Goal: Task Accomplishment & Management: Use online tool/utility

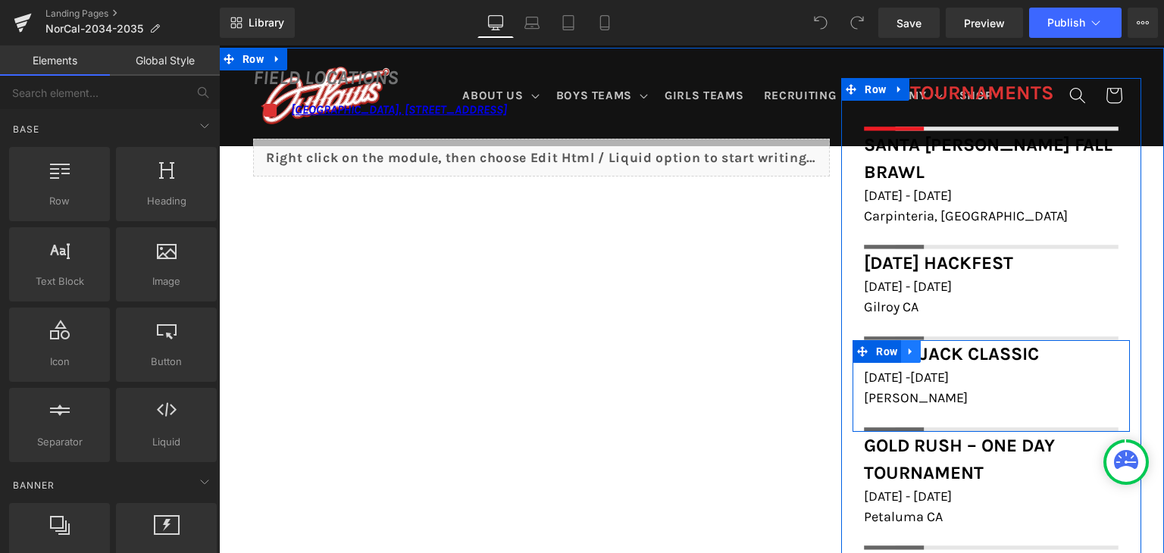
click at [906, 346] on icon at bounding box center [911, 351] width 11 height 11
click at [945, 346] on icon at bounding box center [950, 351] width 11 height 11
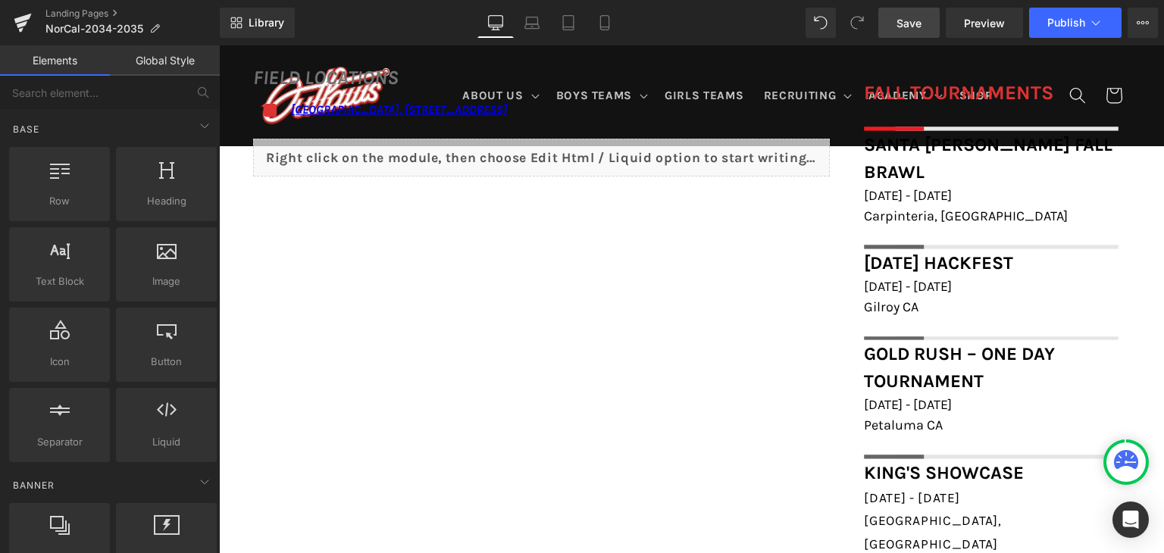
click at [922, 27] on span "Save" at bounding box center [909, 23] width 25 height 16
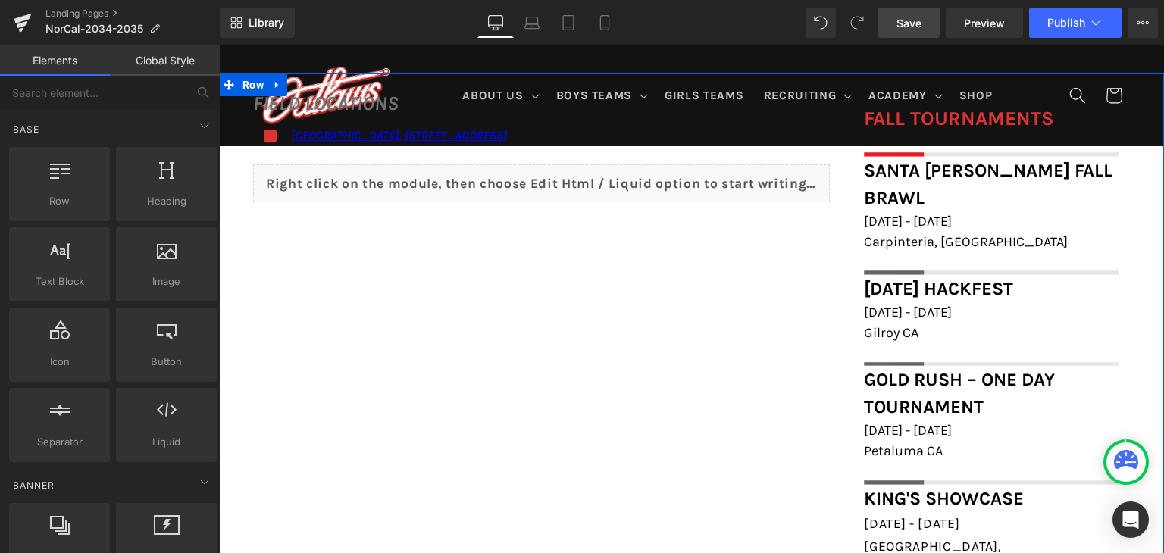
scroll to position [1019, 0]
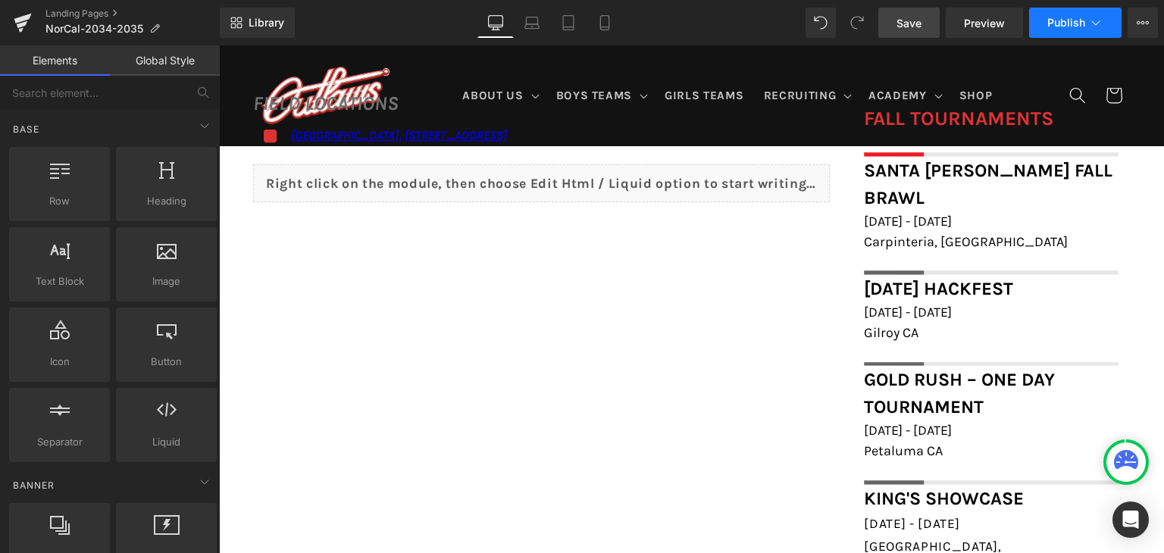
click at [1062, 17] on span "Publish" at bounding box center [1066, 23] width 38 height 12
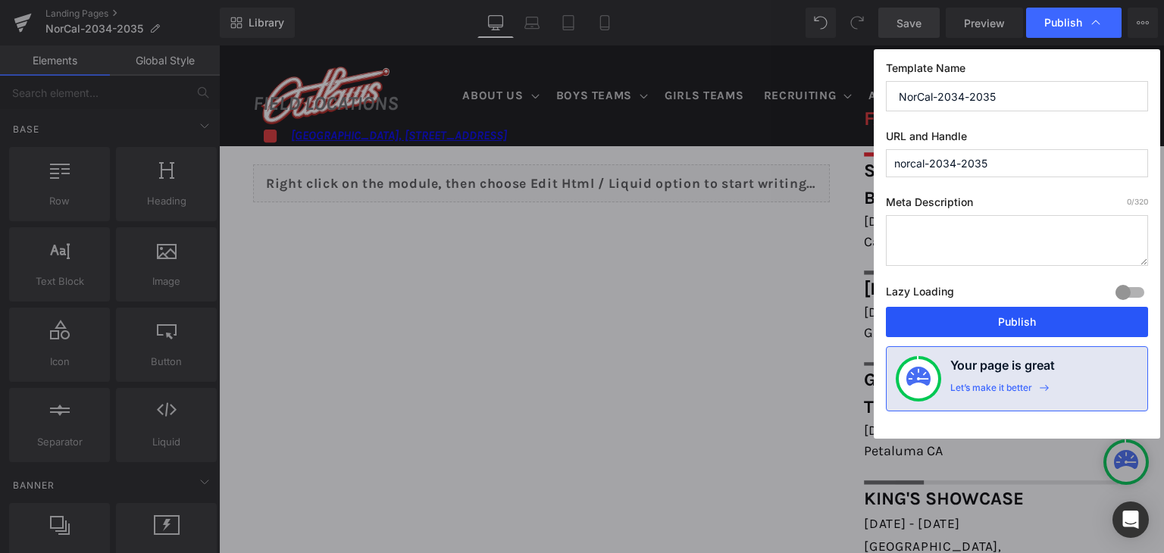
click at [1004, 330] on button "Publish" at bounding box center [1017, 322] width 262 height 30
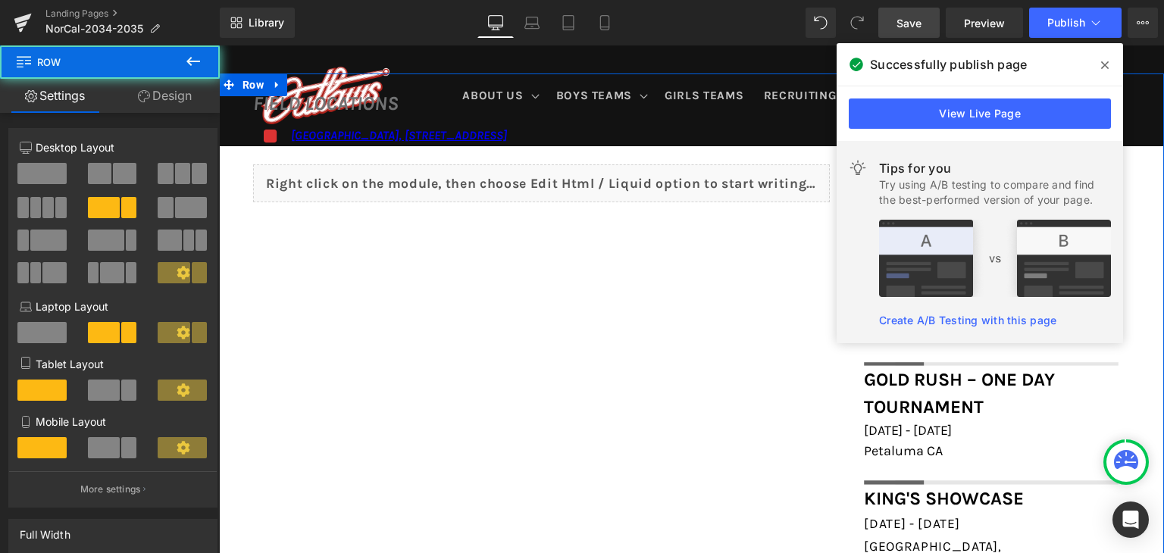
click at [692, 228] on div "FIELD LOCATIONS Heading Icon [GEOGRAPHIC_DATA], [STREET_ADDRESS] Text Block Ico…" at bounding box center [691, 339] width 945 height 531
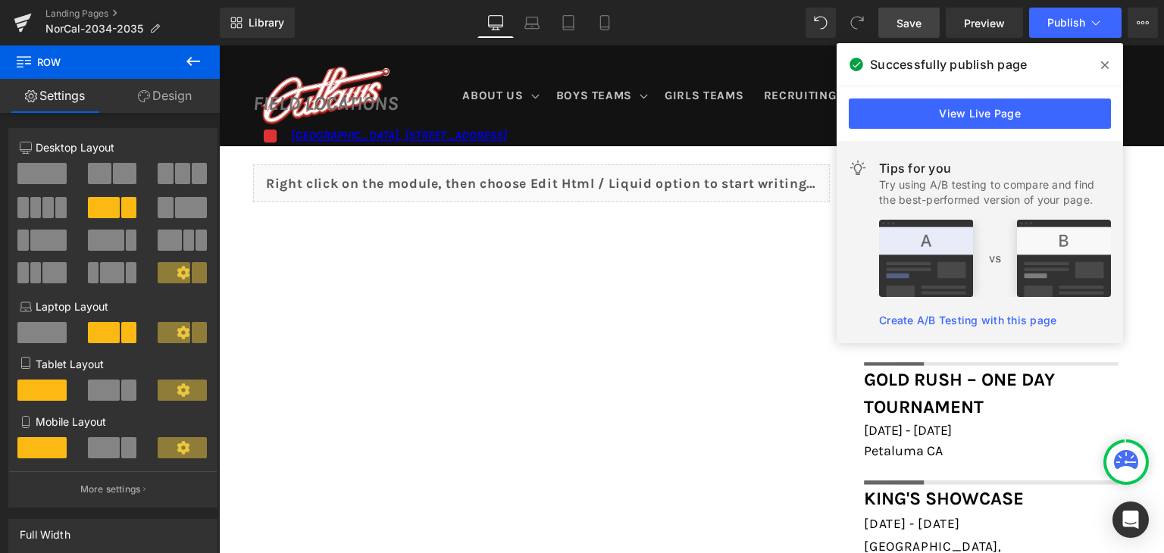
click at [1112, 66] on span at bounding box center [1105, 65] width 24 height 24
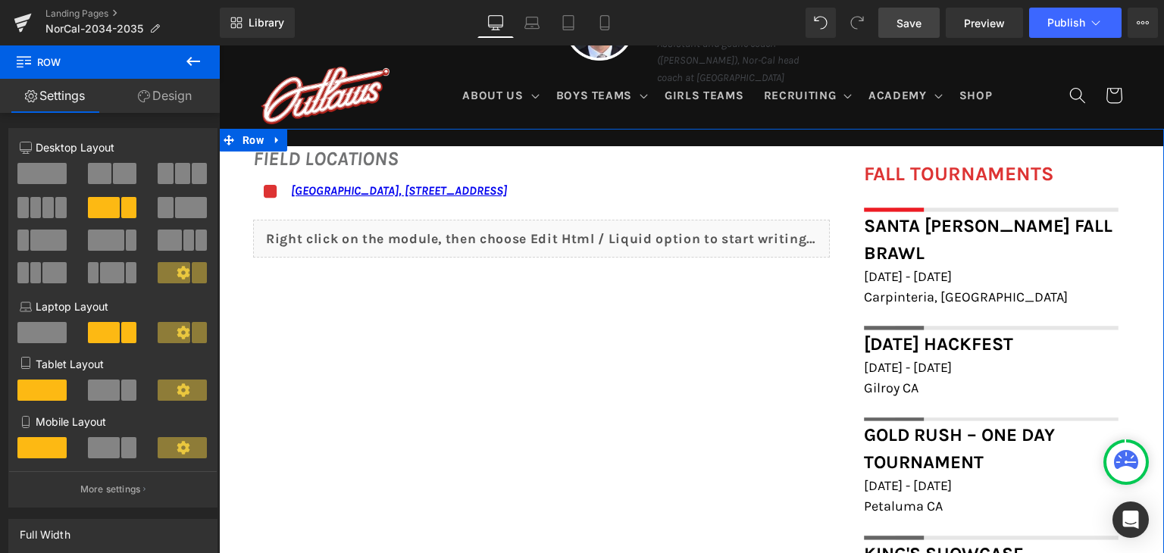
scroll to position [961, 0]
